Goal: Task Accomplishment & Management: Complete application form

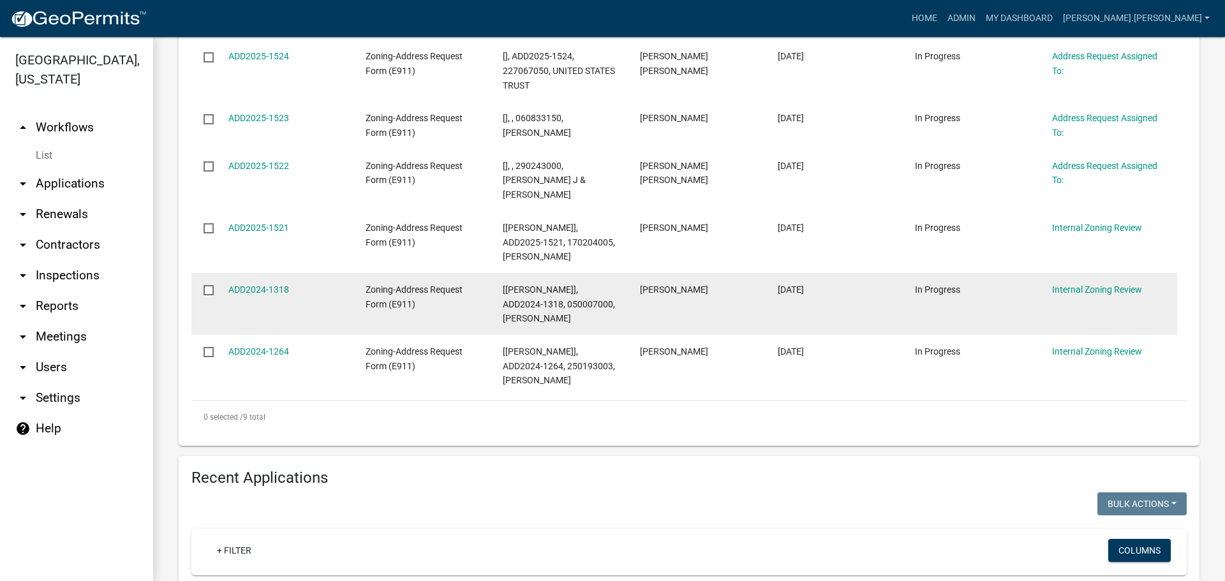
scroll to position [446, 0]
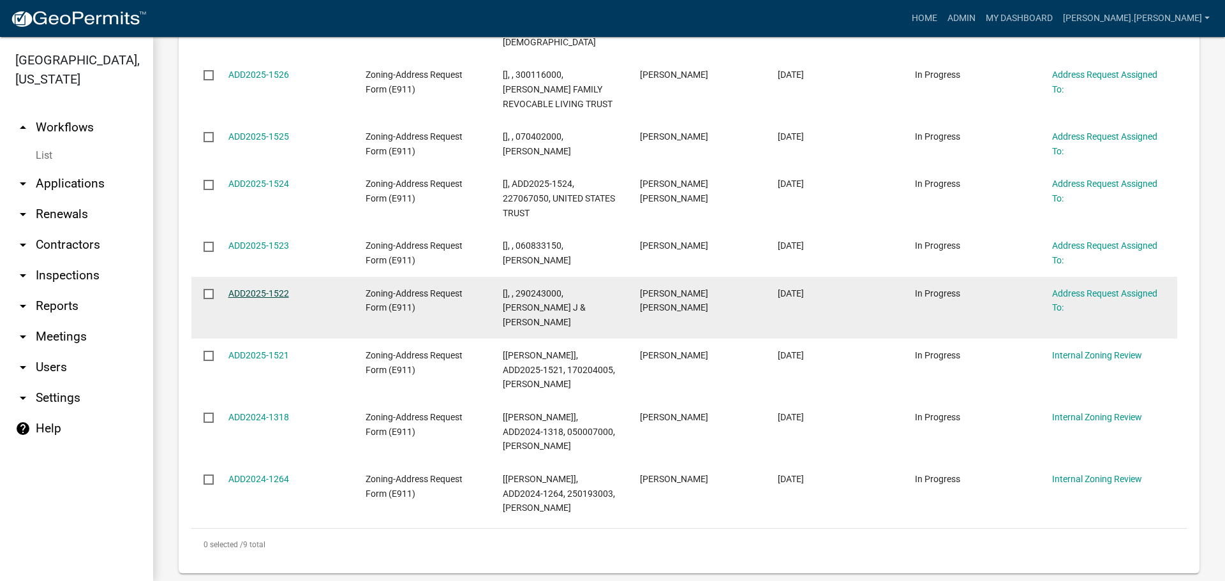
click at [263, 288] on link "ADD2025-1522" at bounding box center [258, 293] width 61 height 10
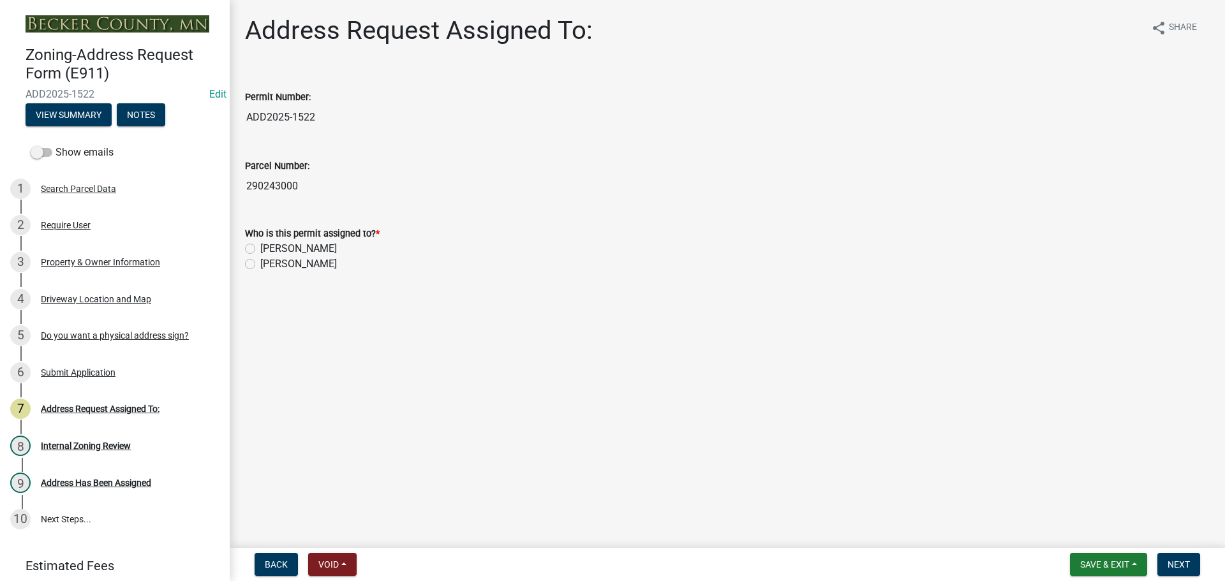
click at [260, 246] on label "[PERSON_NAME]" at bounding box center [298, 248] width 77 height 15
click at [260, 246] on input "[PERSON_NAME]" at bounding box center [264, 245] width 8 height 8
radio input "true"
click at [1186, 573] on button "Next" at bounding box center [1178, 564] width 43 height 23
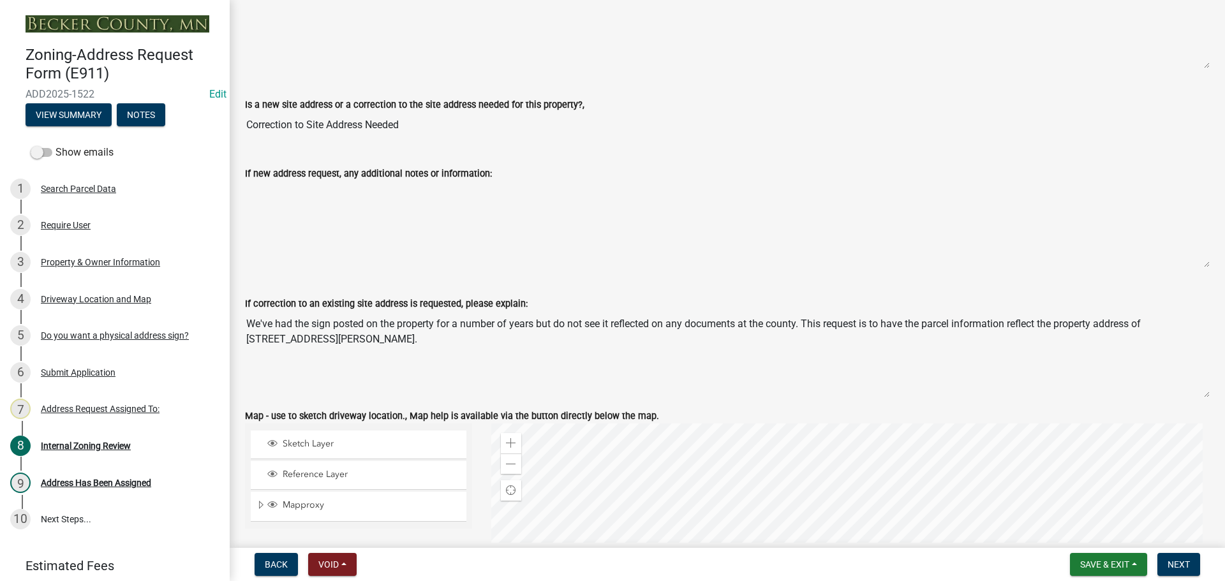
scroll to position [702, 0]
click at [108, 266] on div "Property & Owner Information" at bounding box center [100, 262] width 119 height 9
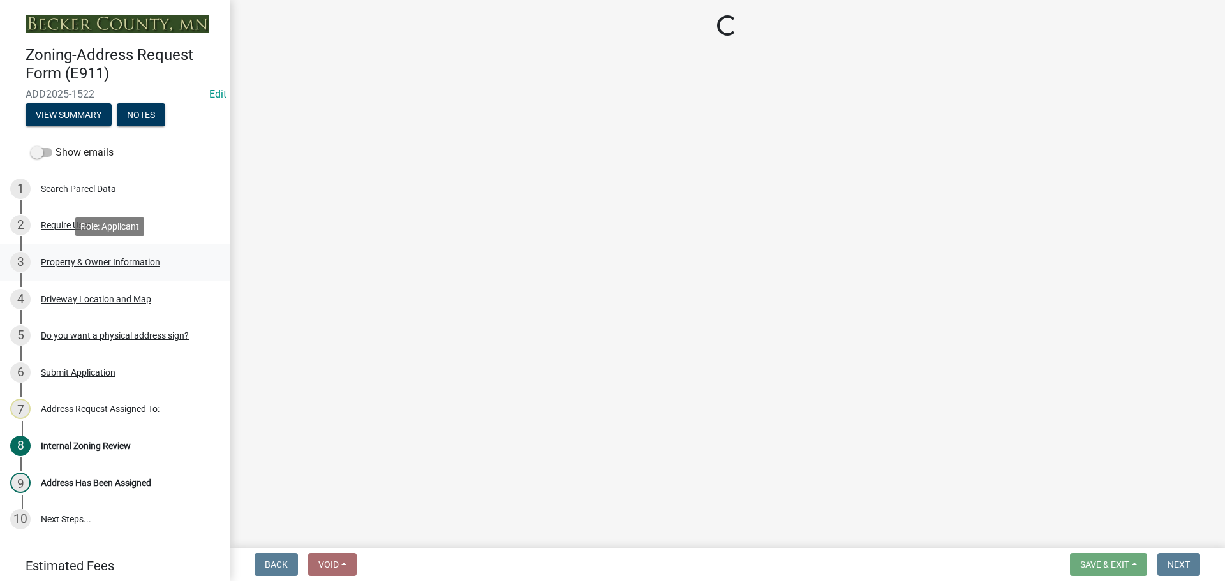
select select "a854fae2-5d25-47d6-8fc6-18a772d95ec6"
select select "881379bf-810b-42e2-971b-8141d9980187"
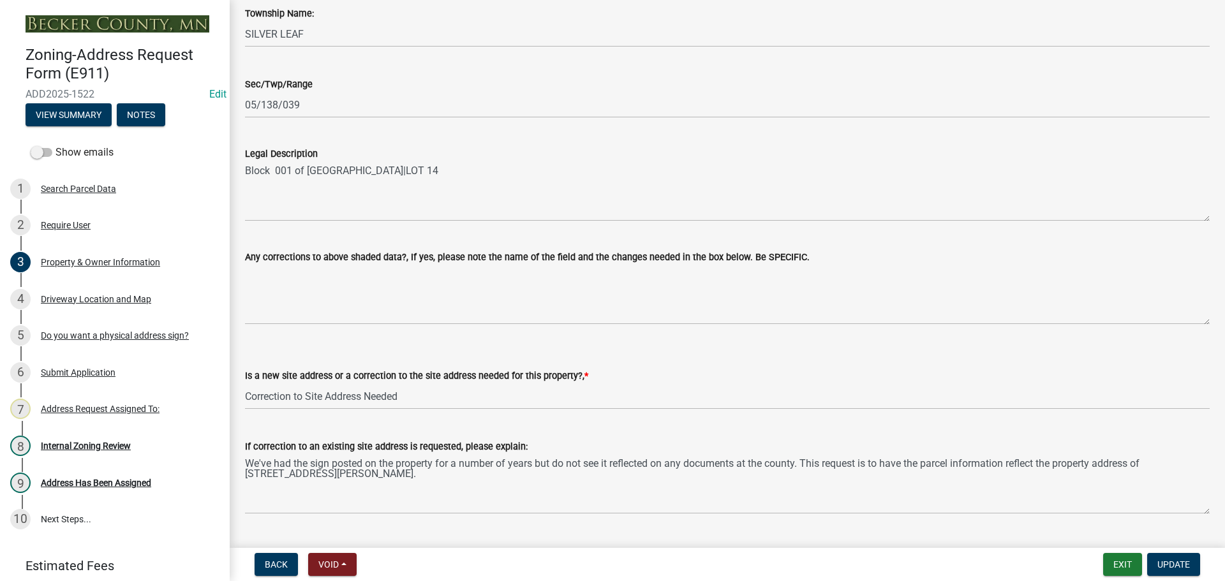
scroll to position [574, 0]
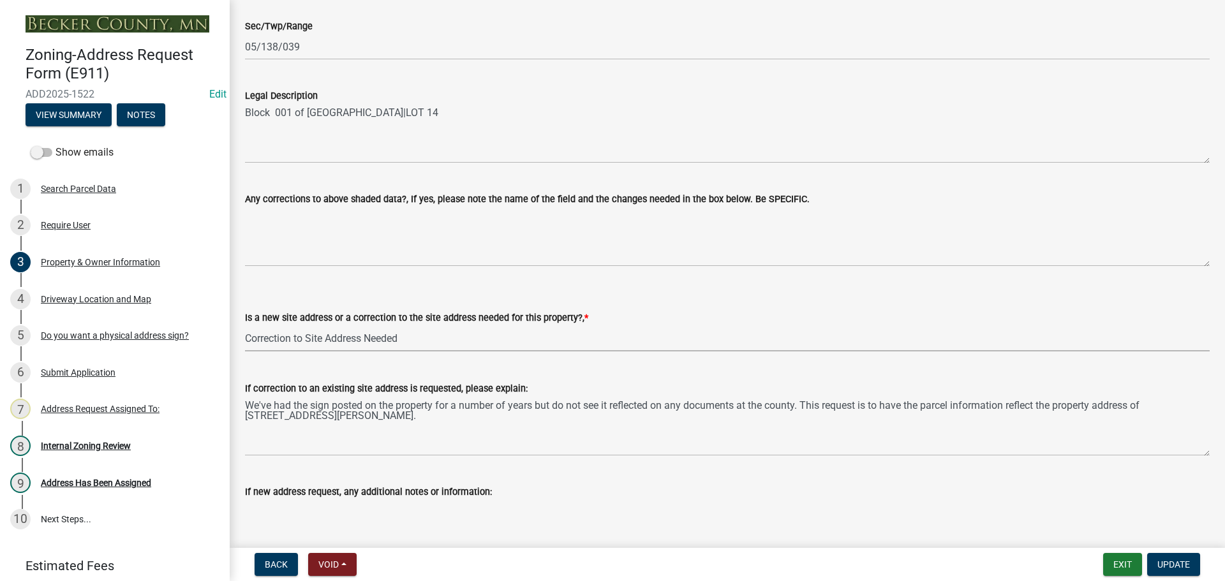
click at [526, 341] on select "Select Item... New Site Address Needed Correction to Site Address Needed I alre…" at bounding box center [727, 338] width 964 height 26
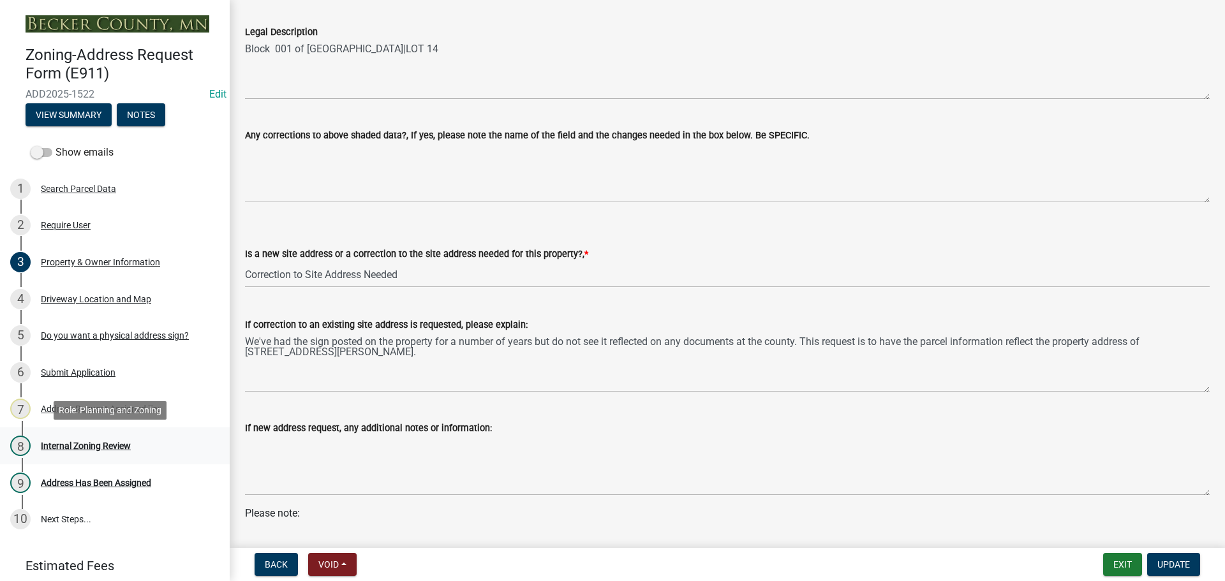
click at [78, 444] on div "Internal Zoning Review" at bounding box center [86, 445] width 90 height 9
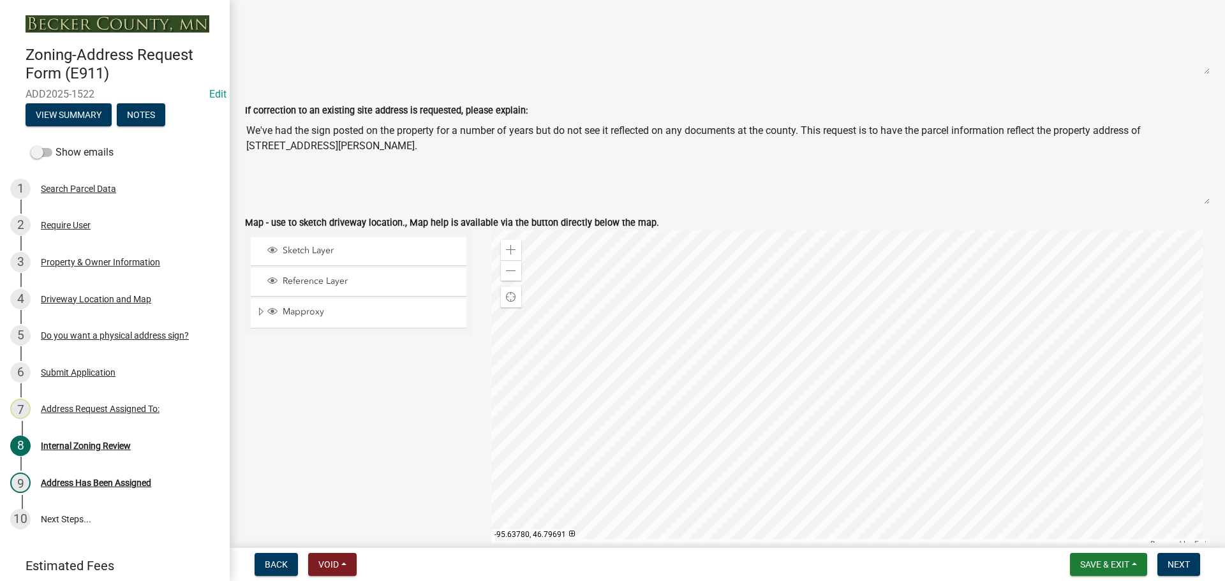
scroll to position [1212, 0]
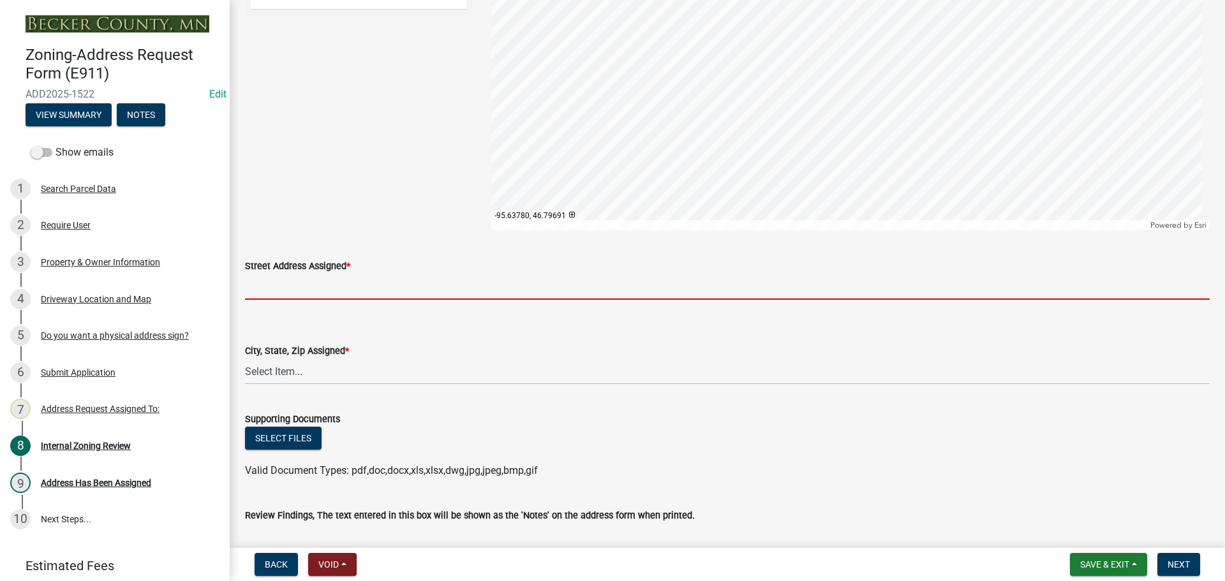
click at [356, 283] on input "Street Address Assigned *" at bounding box center [727, 287] width 964 height 26
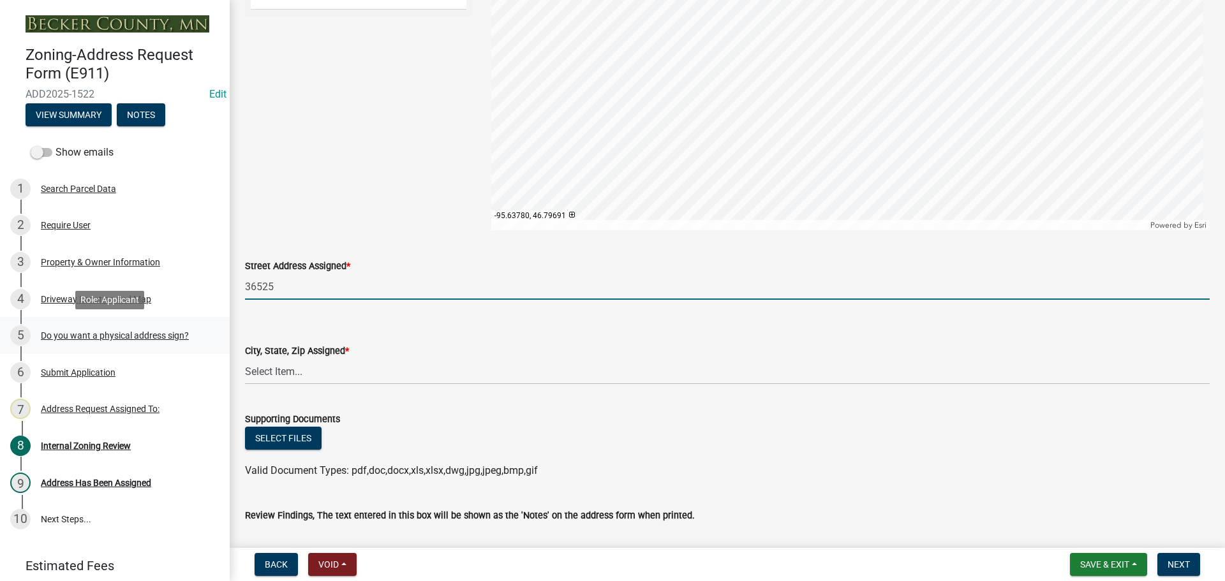
type input "36525"
click at [81, 334] on div "Do you want a physical address sign?" at bounding box center [115, 335] width 148 height 9
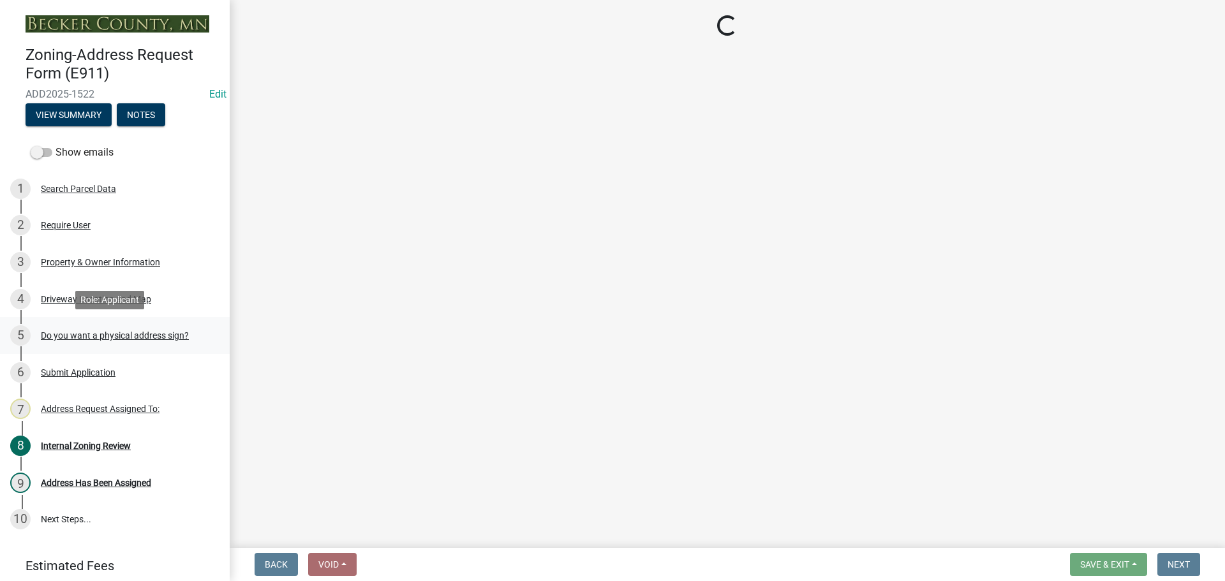
scroll to position [0, 0]
select select "f8ba959c-b2b7-4639-97d8-84ac0118e95c"
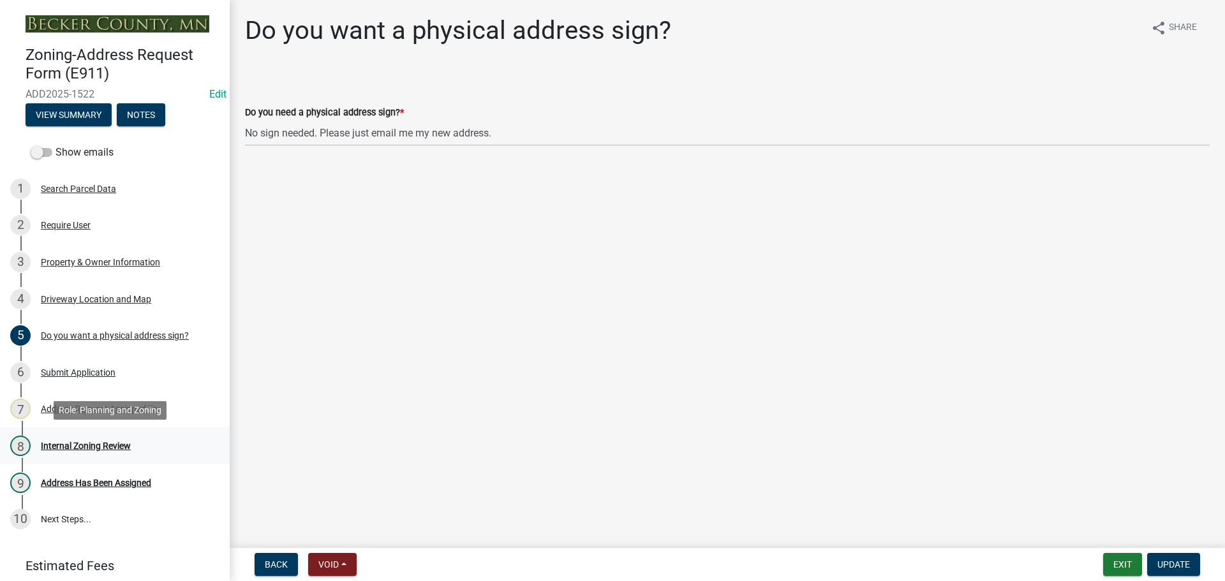
click at [108, 446] on div "Internal Zoning Review" at bounding box center [86, 445] width 90 height 9
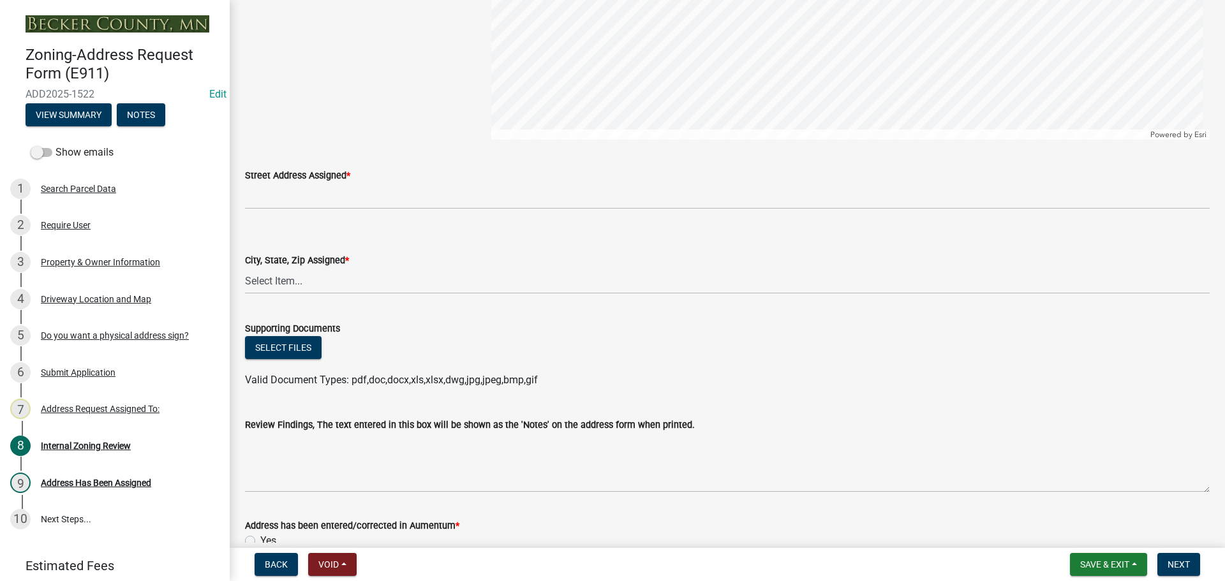
scroll to position [1403, 0]
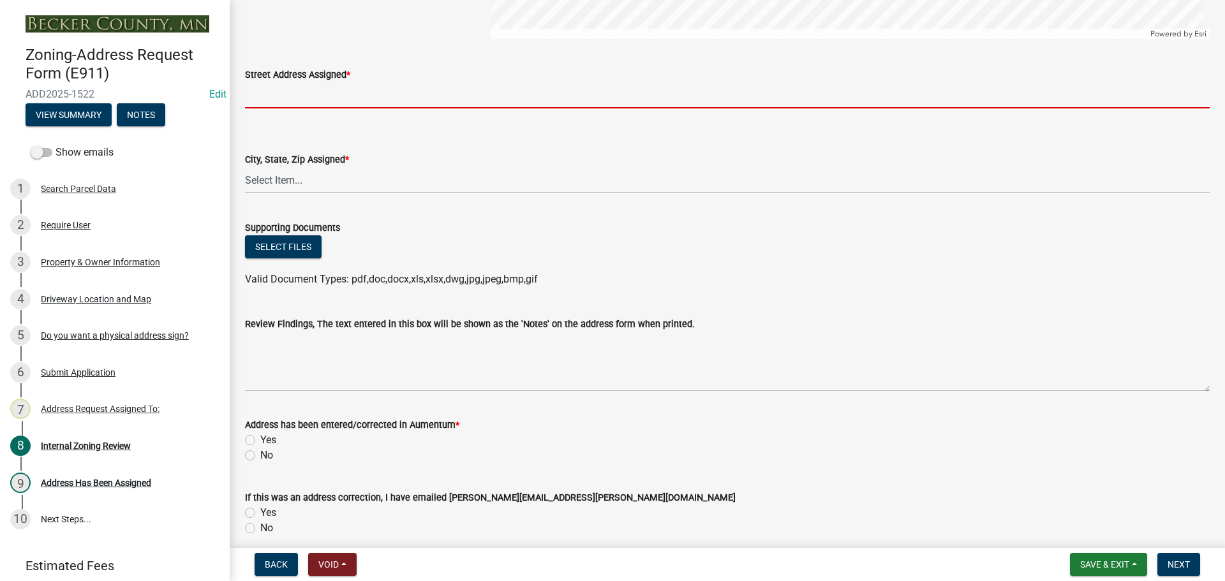
click at [337, 94] on input "Street Address Assigned *" at bounding box center [727, 95] width 964 height 26
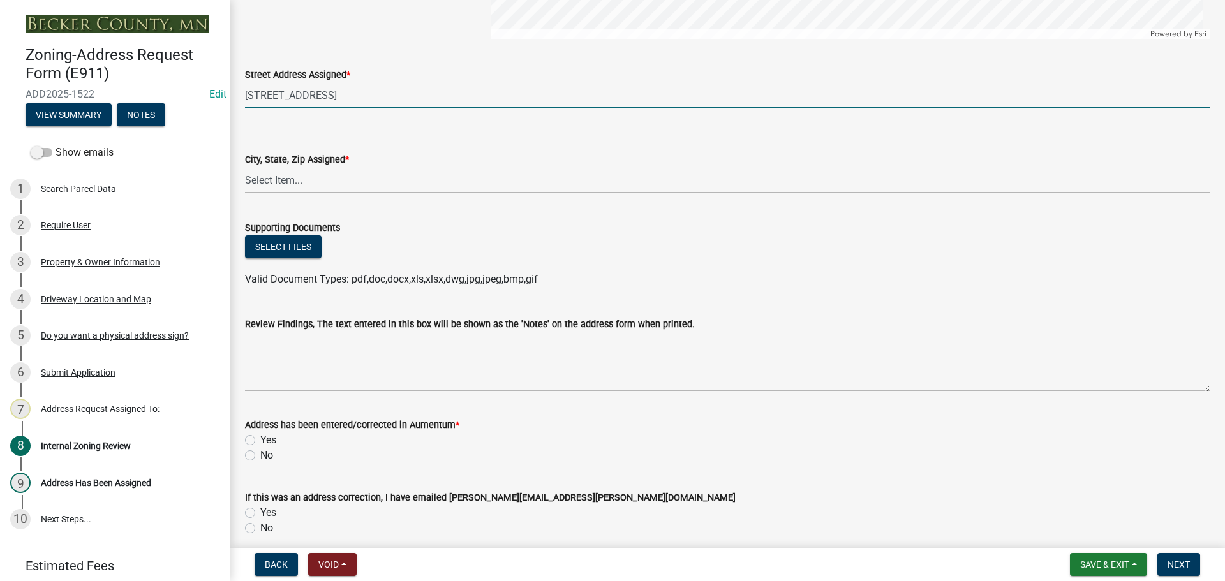
type input "[STREET_ADDRESS]"
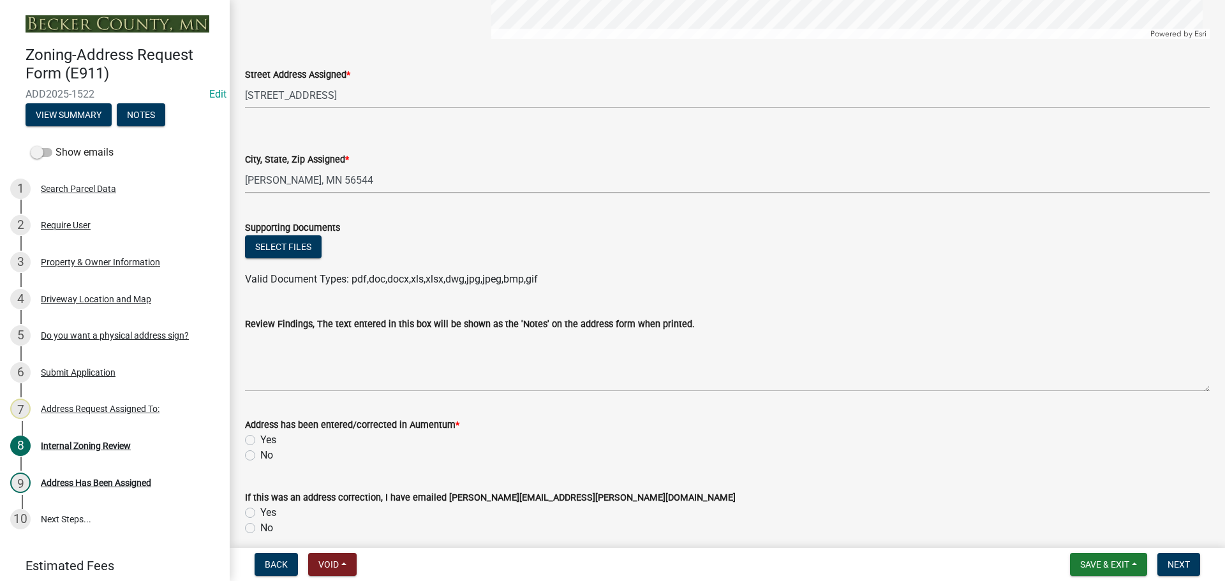
select select "0e06ad4d-9bfb-4e38-ba6b-db47477b350e"
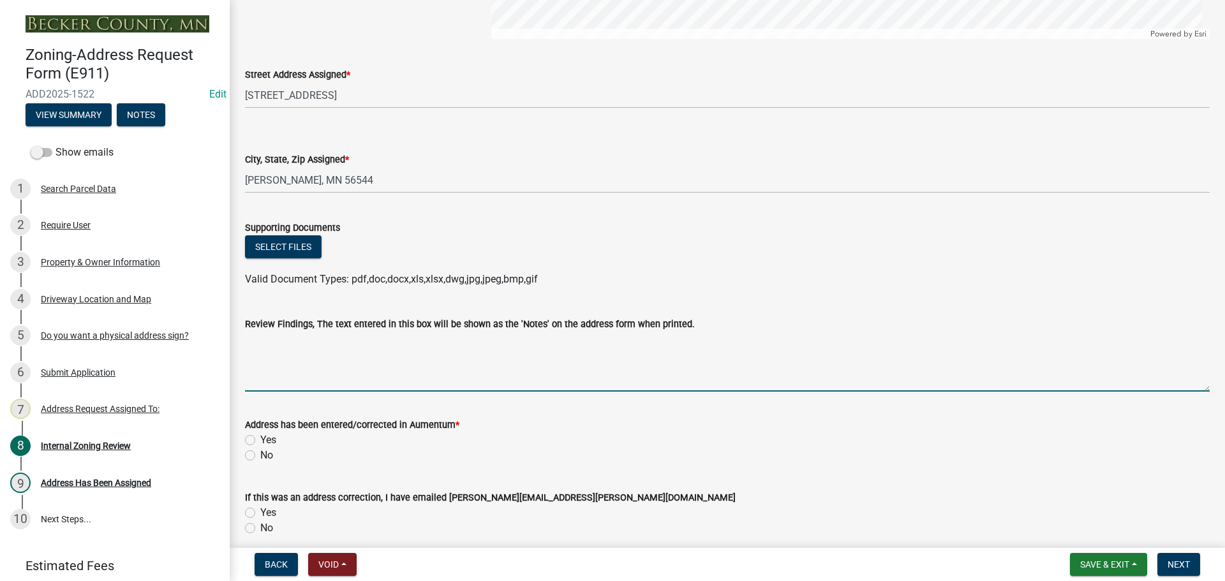
click at [278, 355] on textarea "Review Findings, The text entered in this box will be shown as the 'Notes' on t…" at bounding box center [727, 362] width 964 height 60
type textarea "t"
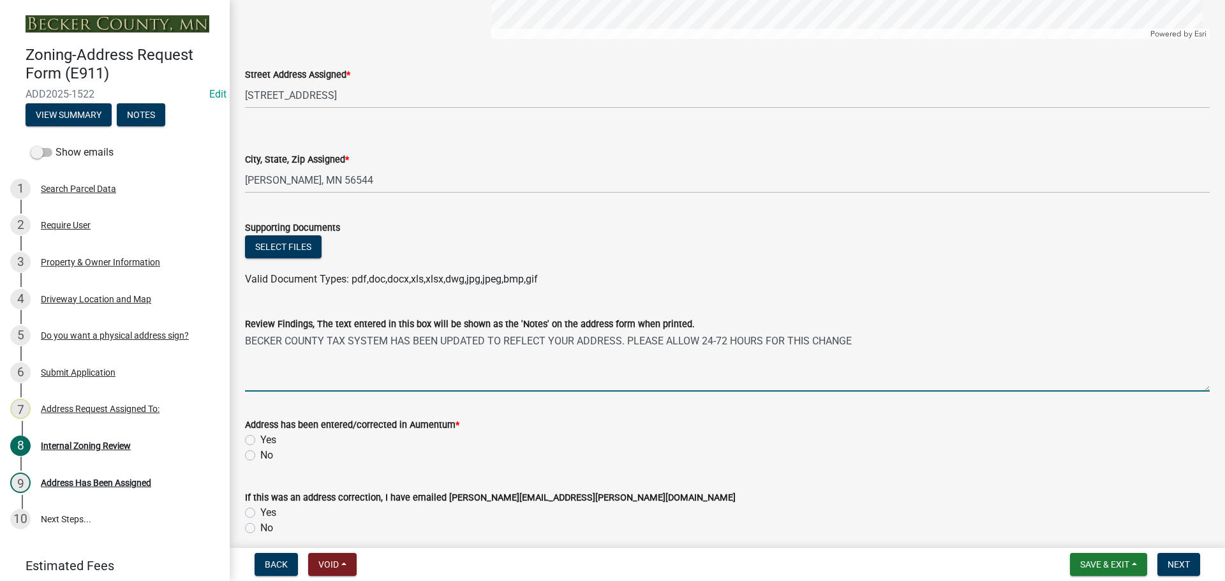
drag, startPoint x: 617, startPoint y: 341, endPoint x: 486, endPoint y: 339, distance: 131.4
click at [486, 339] on textarea "BECKER COUNTY TAX SYSTEM HAS BEEN UPDATED TO REFLECT YOUR ADDRESS. PLEASE ALLOW…" at bounding box center [727, 362] width 964 height 60
click at [754, 344] on textarea "BECKER COUNTY TAX SYSTEM HAS BEEN UPDATED. PLEASE ALLOW 24-72 HOURS FOR THIS CH…" at bounding box center [727, 362] width 964 height 60
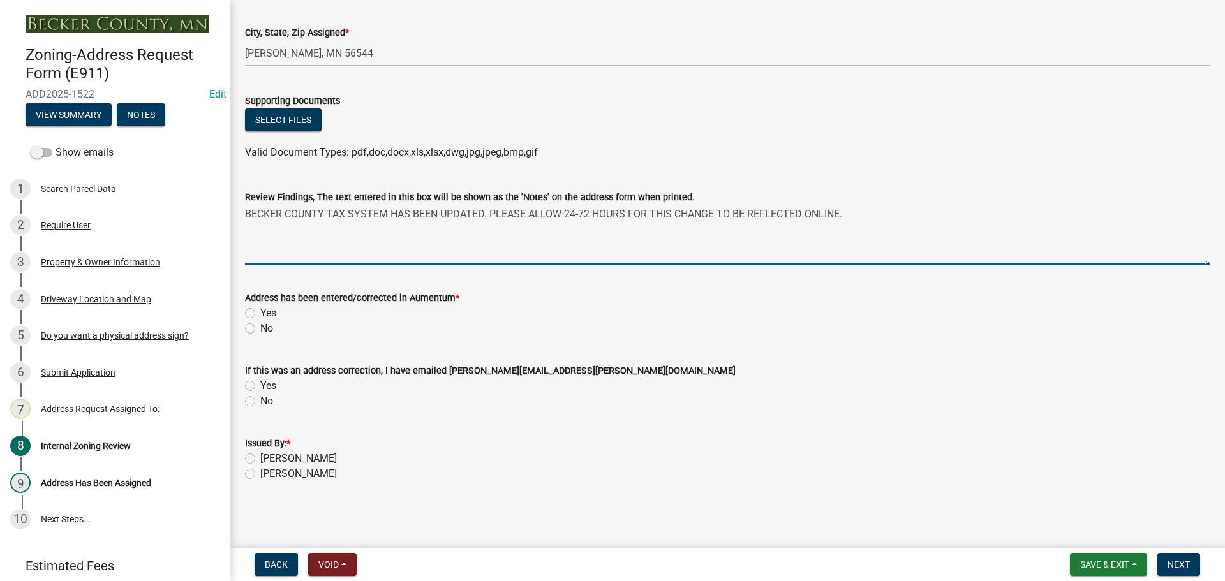
type textarea "BECKER COUNTY TAX SYSTEM HAS BEEN UPDATED. PLEASE ALLOW 24-72 HOURS FOR THIS CH…"
click at [260, 310] on label "Yes" at bounding box center [268, 313] width 16 height 15
click at [260, 310] on input "Yes" at bounding box center [264, 310] width 8 height 8
radio input "true"
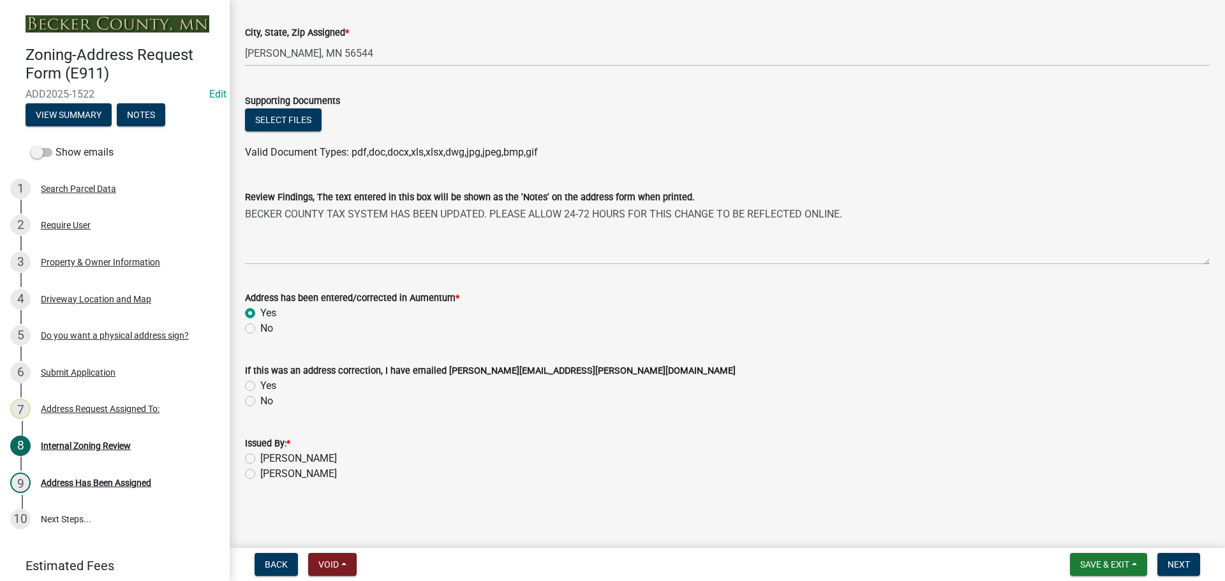
click at [260, 459] on label "[PERSON_NAME]" at bounding box center [298, 458] width 77 height 15
click at [260, 459] on input "[PERSON_NAME]" at bounding box center [264, 455] width 8 height 8
radio input "true"
click at [1172, 568] on span "Next" at bounding box center [1178, 564] width 22 height 10
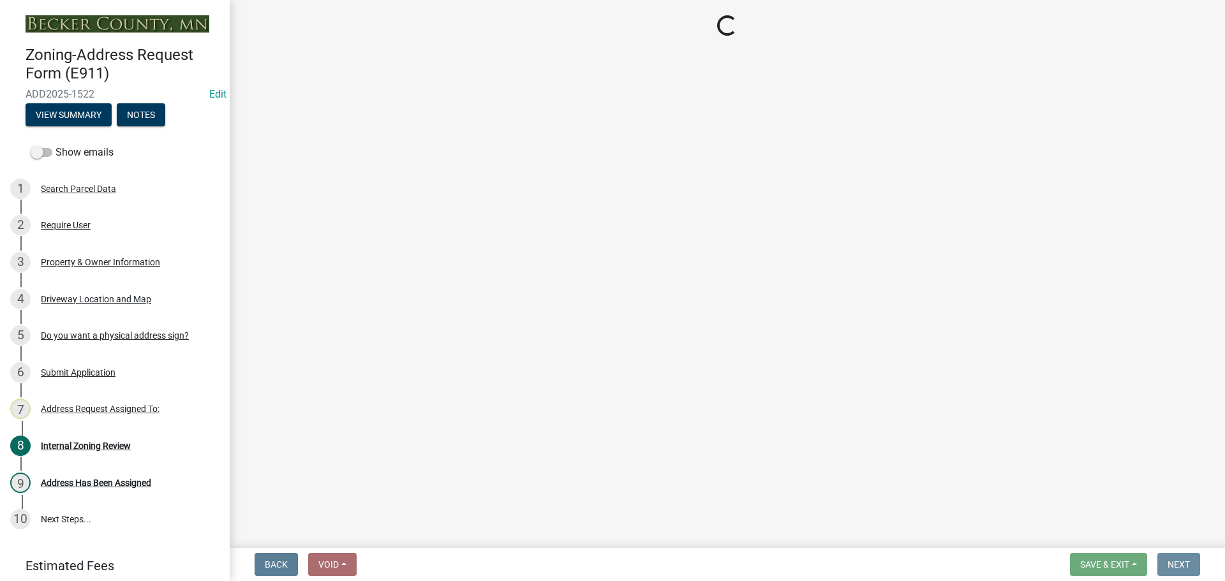
scroll to position [0, 0]
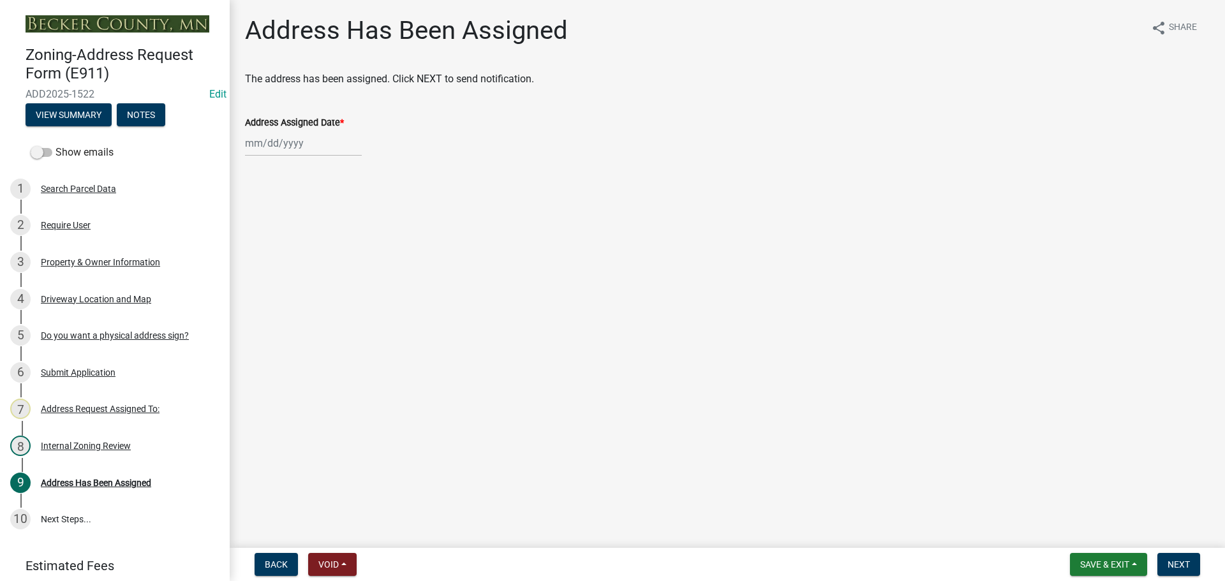
click at [328, 148] on div at bounding box center [303, 143] width 117 height 26
select select "9"
select select "2025"
click at [316, 233] on div "11" at bounding box center [319, 231] width 20 height 20
type input "[DATE]"
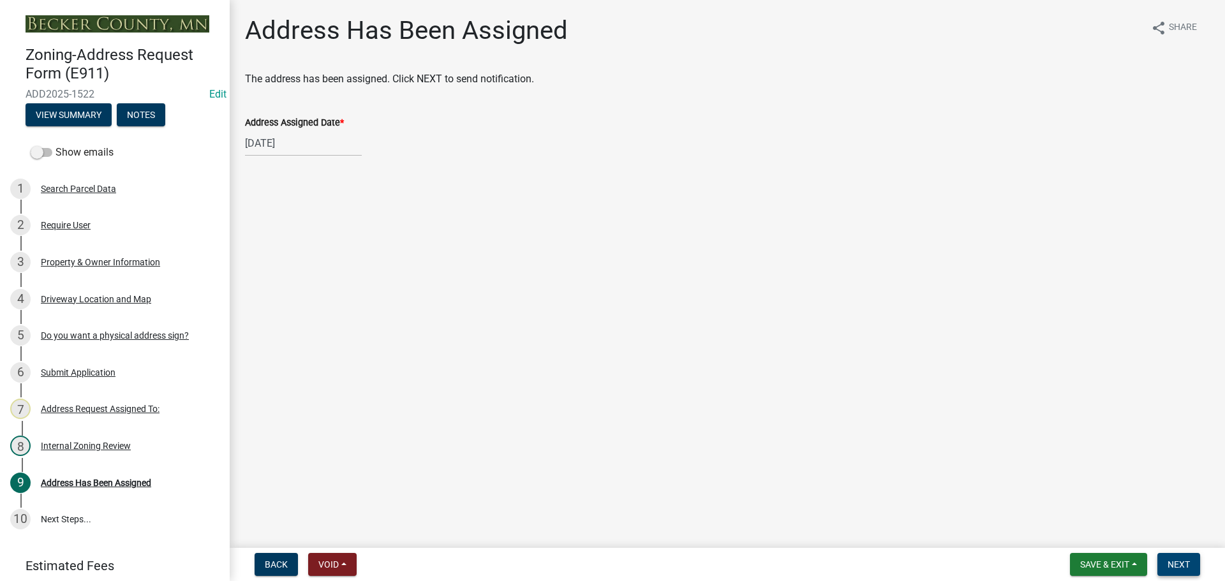
drag, startPoint x: 1179, startPoint y: 563, endPoint x: 1187, endPoint y: 536, distance: 28.7
click at [1179, 563] on span "Next" at bounding box center [1178, 564] width 22 height 10
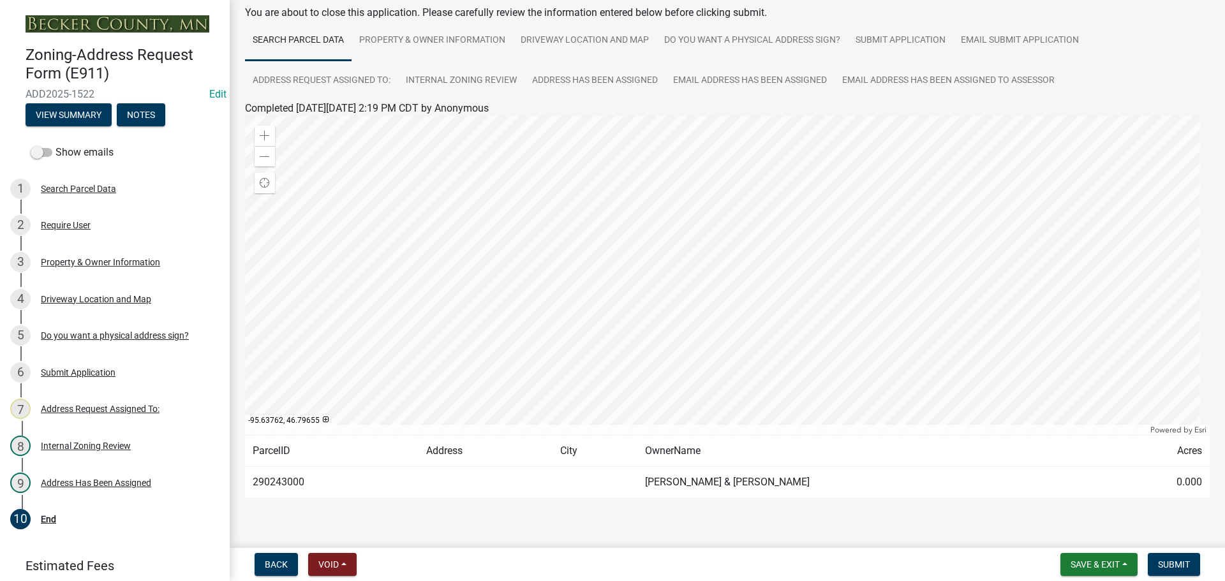
scroll to position [96, 0]
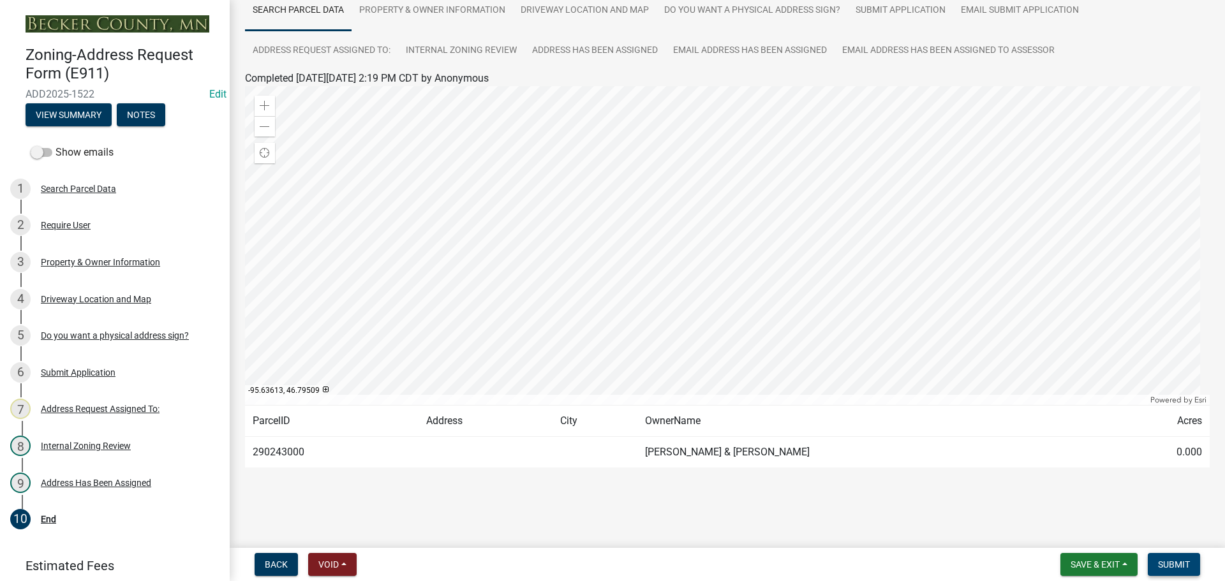
click at [1184, 560] on span "Submit" at bounding box center [1174, 564] width 32 height 10
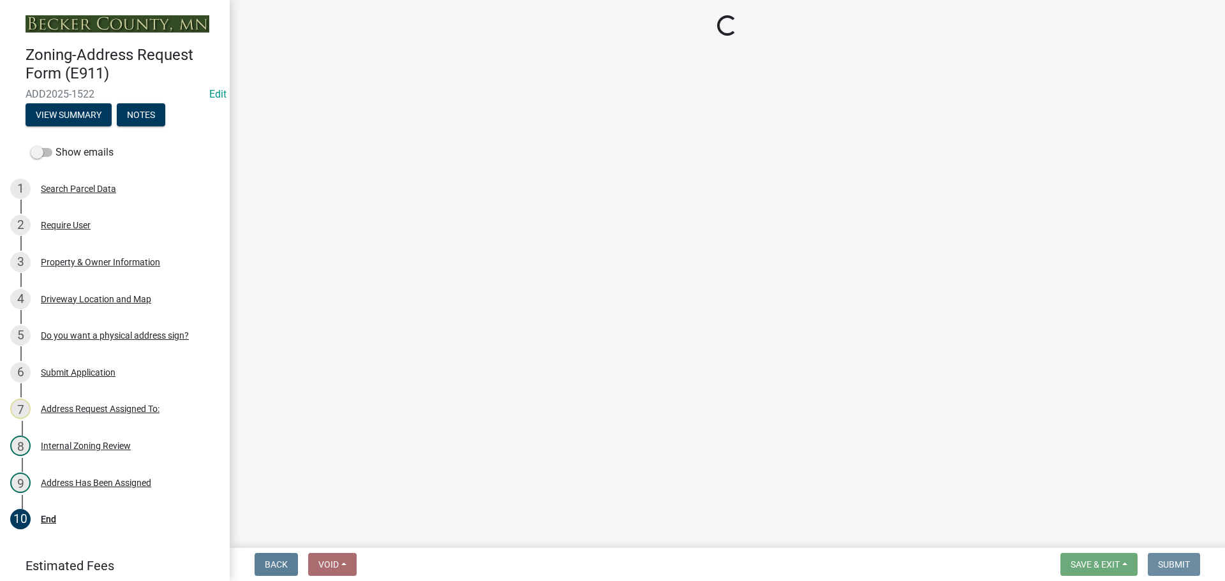
scroll to position [0, 0]
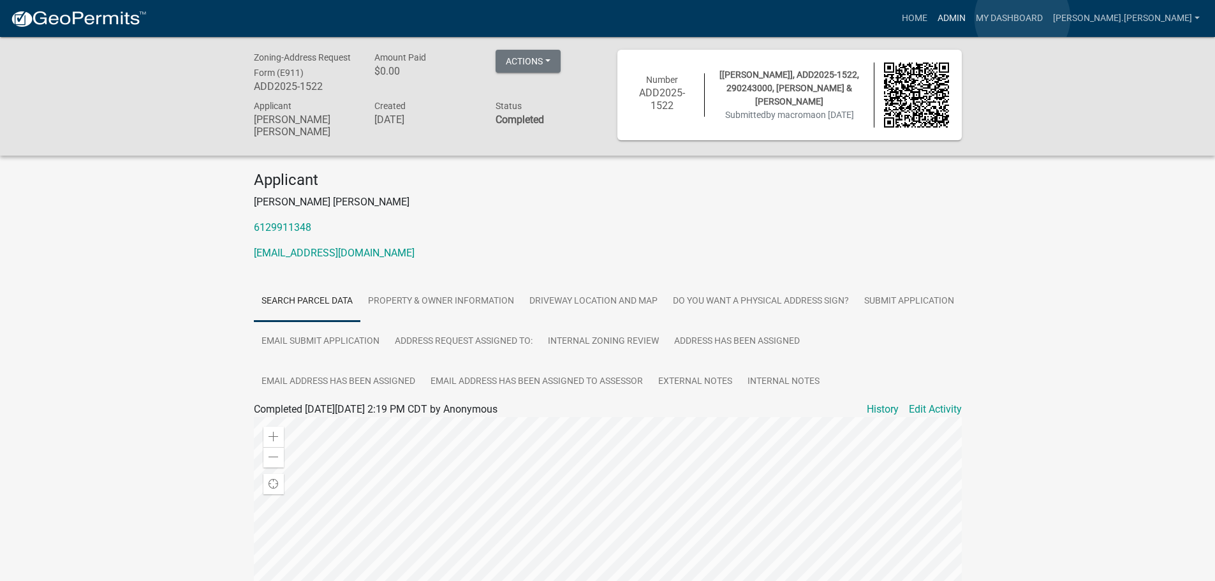
click at [971, 18] on link "Admin" at bounding box center [951, 18] width 38 height 24
